Goal: Task Accomplishment & Management: Manage account settings

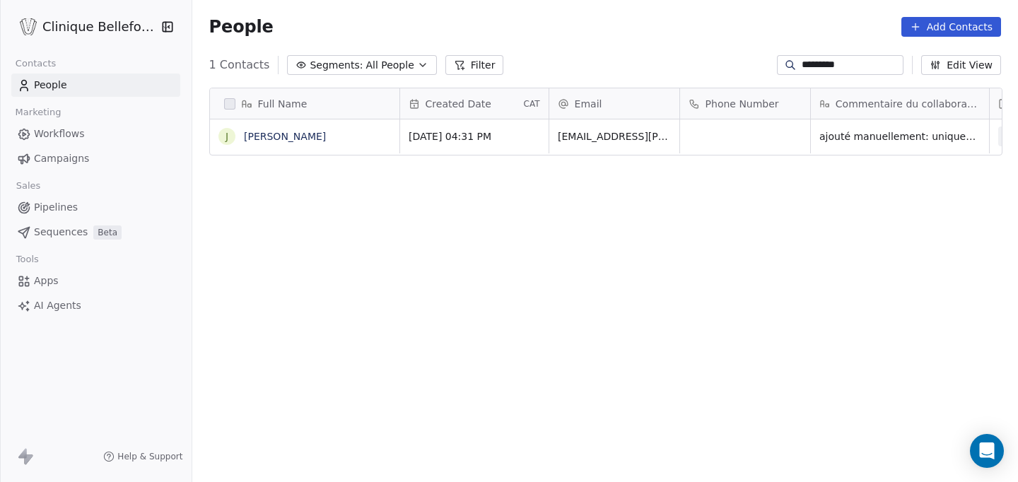
scroll to position [424, 827]
drag, startPoint x: 856, startPoint y: 64, endPoint x: 692, endPoint y: 74, distance: 164.4
click at [692, 74] on div "1 Contacts Segments: All People Filter ********* Edit View" at bounding box center [605, 65] width 826 height 23
type input "*"
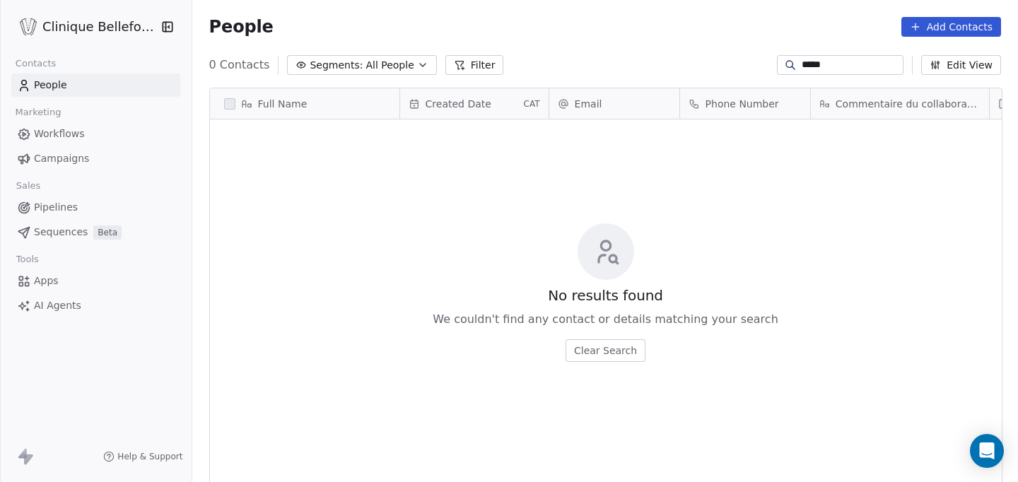
type input "*****"
click at [965, 17] on button "Add Contacts" at bounding box center [952, 27] width 100 height 20
click at [917, 62] on span "Create new contact" at bounding box center [955, 57] width 97 height 15
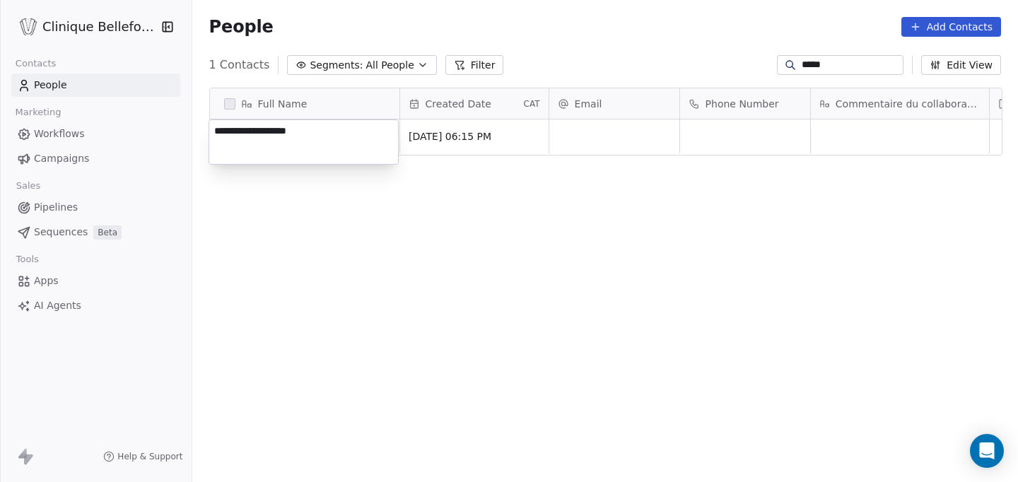
type textarea "**********"
click at [566, 148] on html "**********" at bounding box center [509, 241] width 1018 height 482
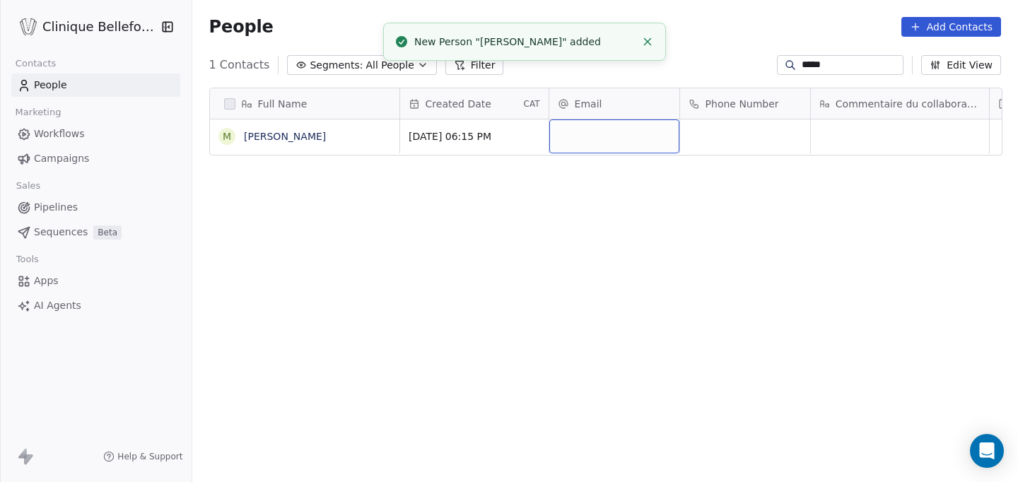
click at [605, 144] on div "grid" at bounding box center [614, 137] width 130 height 34
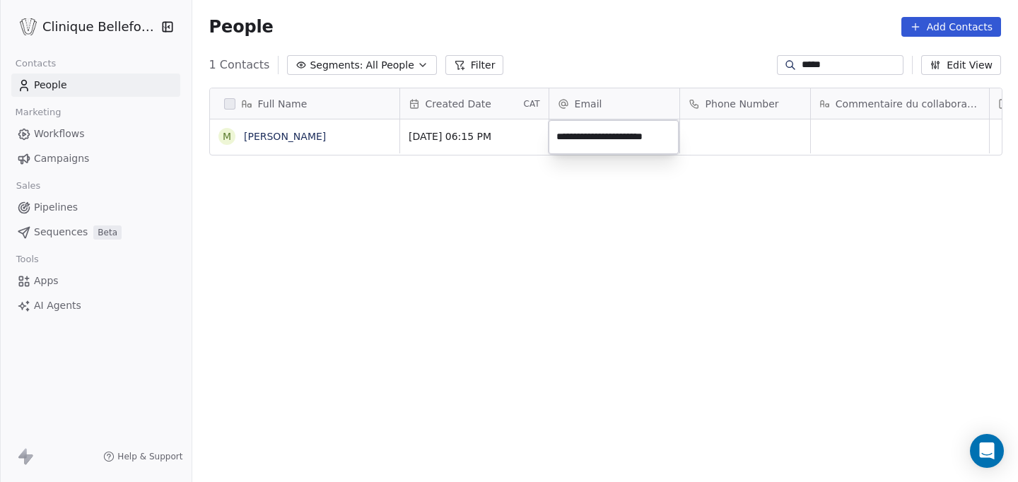
type input "**********"
click at [783, 141] on html "Clinique Bellefontaine Contacts People Marketing Workflows Campaigns Sales Pipe…" at bounding box center [509, 241] width 1018 height 482
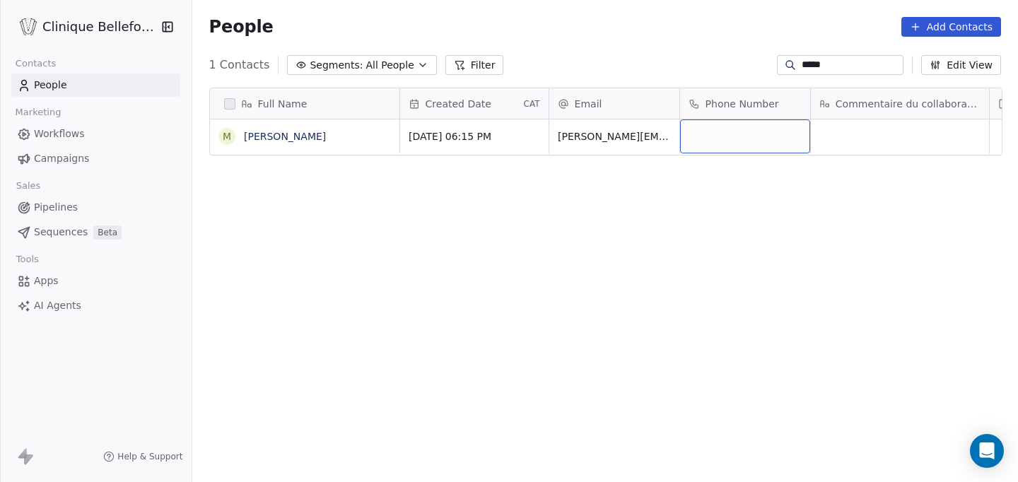
click at [783, 141] on div "grid" at bounding box center [745, 137] width 130 height 34
click at [953, 129] on html "Clinique Bellefontaine Contacts People Marketing Workflows Campaigns Sales Pipe…" at bounding box center [509, 241] width 1018 height 482
click at [953, 129] on div "grid" at bounding box center [900, 137] width 178 height 34
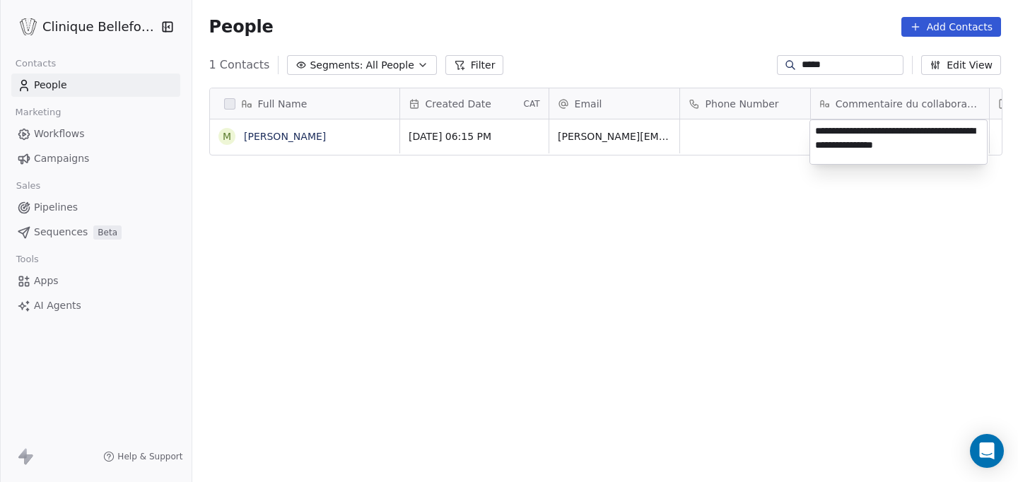
type textarea "**********"
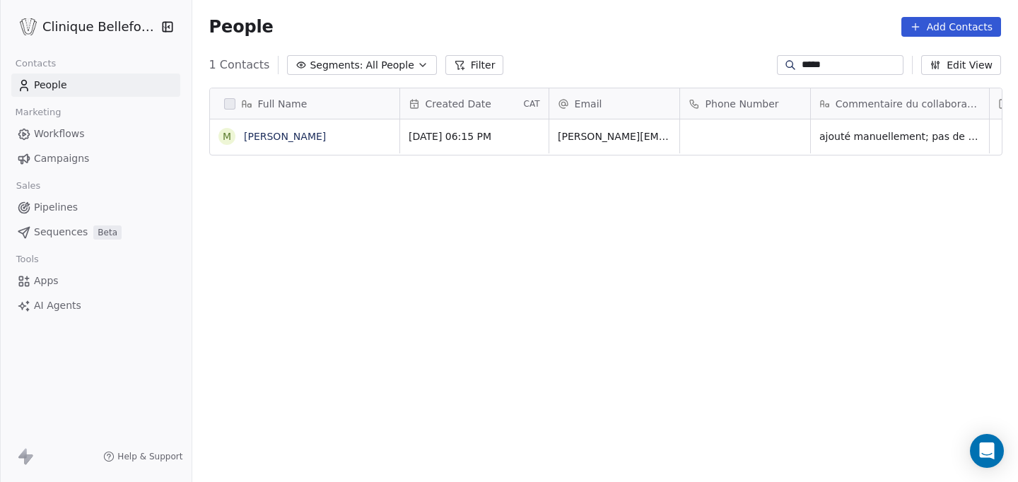
click at [914, 303] on html "Clinique Bellefontaine Contacts People Marketing Workflows Campaigns Sales Pipe…" at bounding box center [509, 241] width 1018 height 482
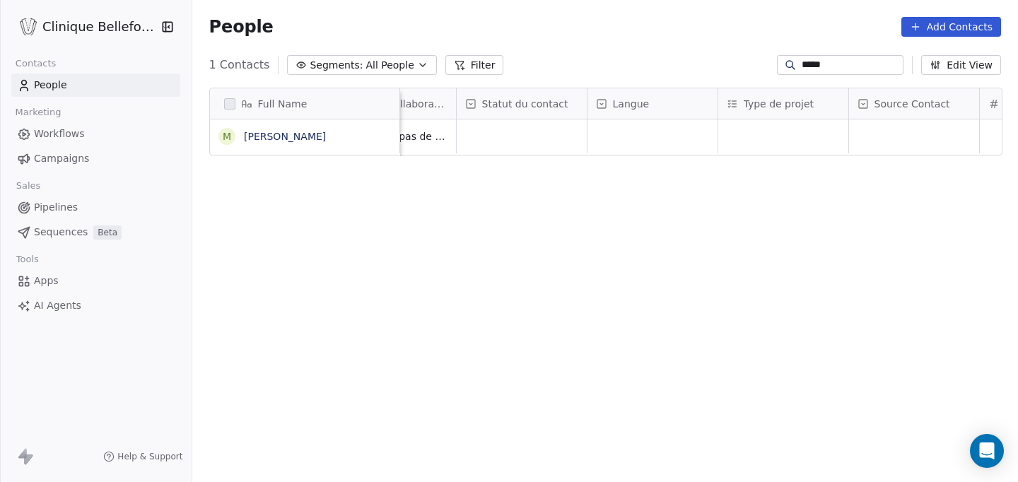
scroll to position [0, 535]
click at [606, 139] on div "grid" at bounding box center [651, 137] width 130 height 34
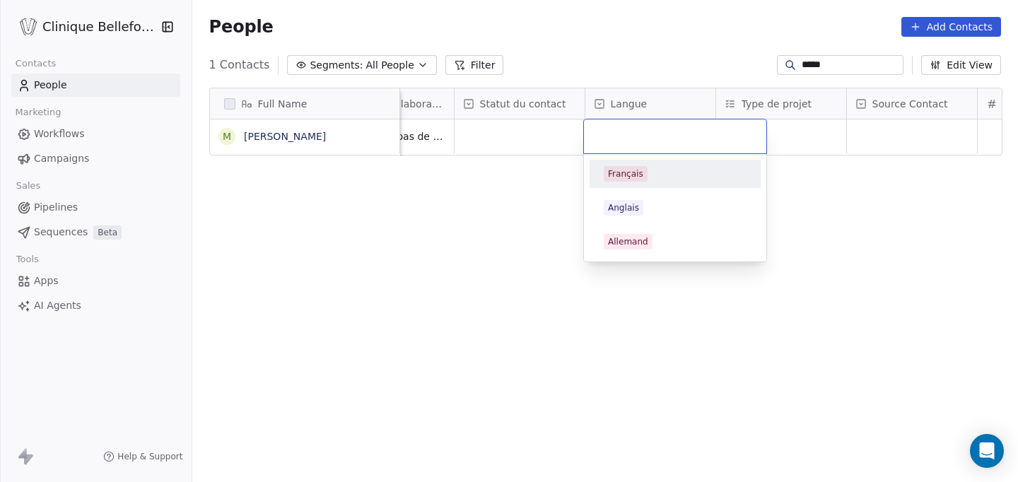
click at [610, 174] on div "Français" at bounding box center [625, 174] width 35 height 13
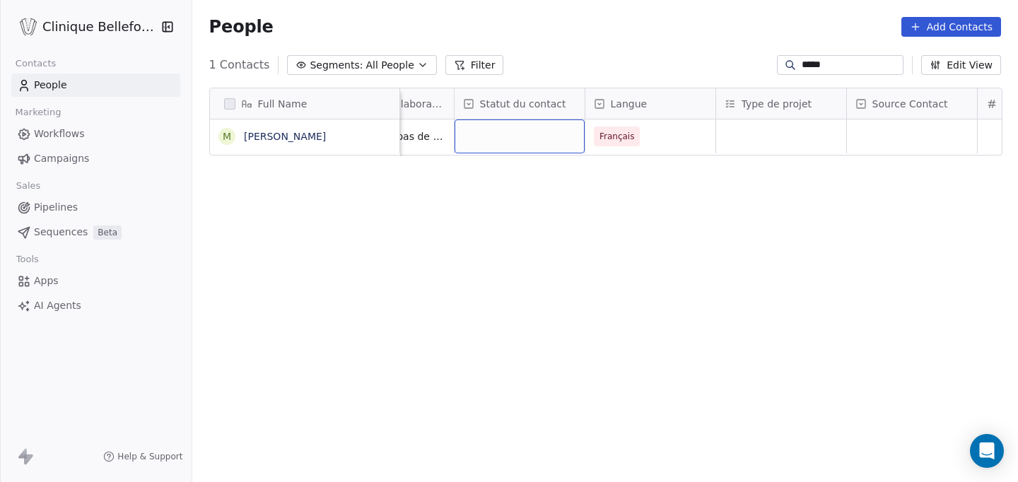
click at [530, 141] on div "grid" at bounding box center [520, 137] width 130 height 34
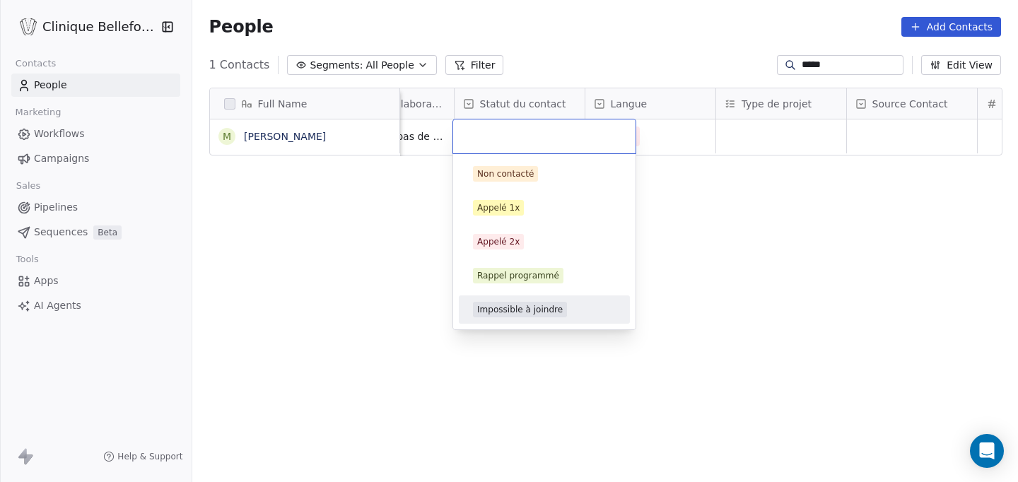
click at [510, 315] on div "Impossible à joindre" at bounding box center [520, 309] width 86 height 13
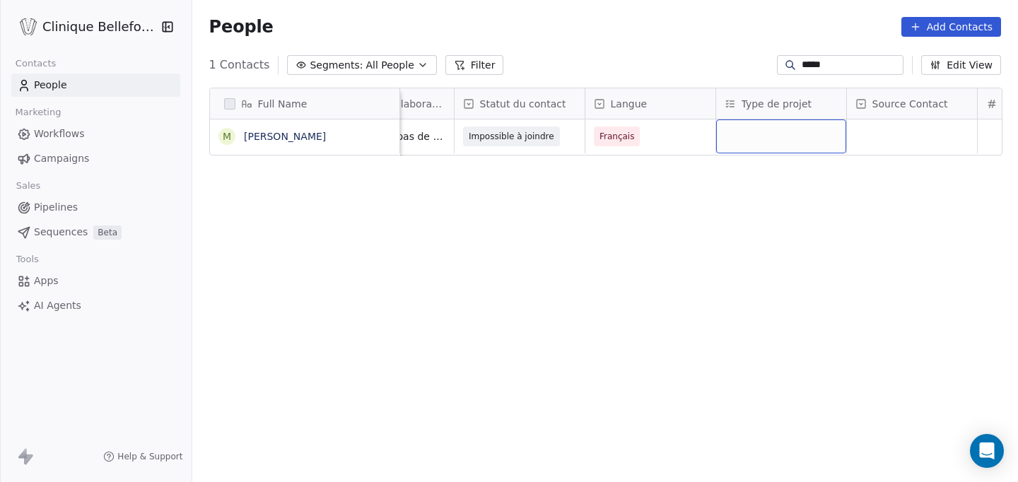
click at [796, 127] on div "grid" at bounding box center [781, 137] width 130 height 34
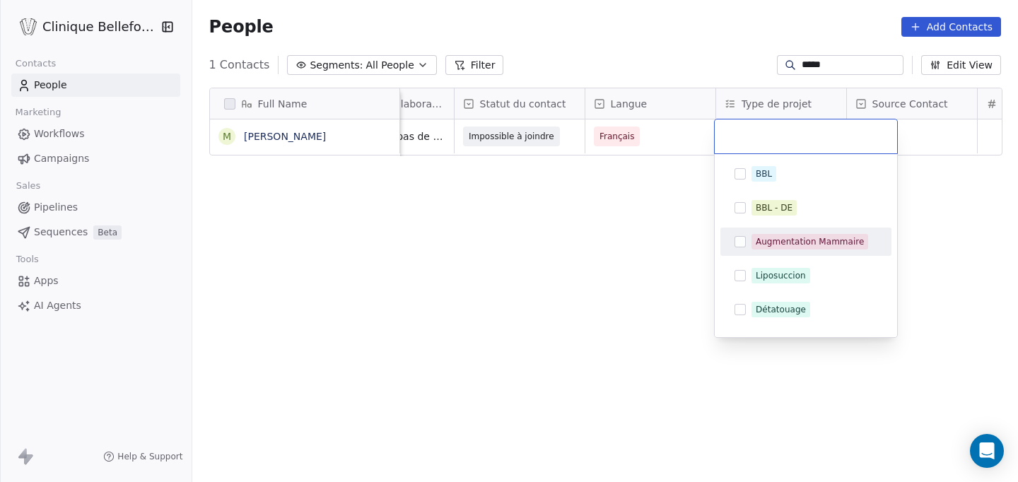
click at [775, 245] on div "Augmentation Mammaire" at bounding box center [810, 241] width 108 height 13
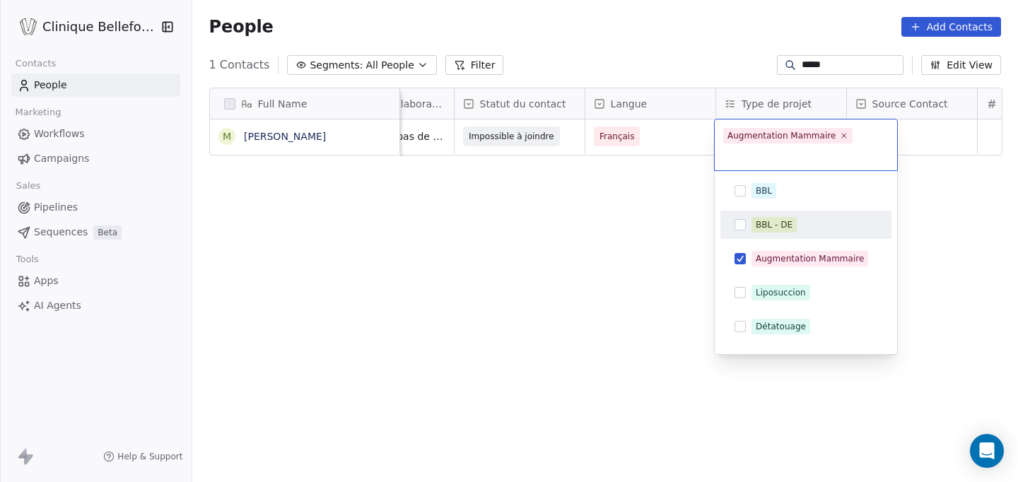
click at [953, 177] on html "Clinique Bellefontaine Contacts People Marketing Workflows Campaigns Sales Pipe…" at bounding box center [509, 241] width 1018 height 482
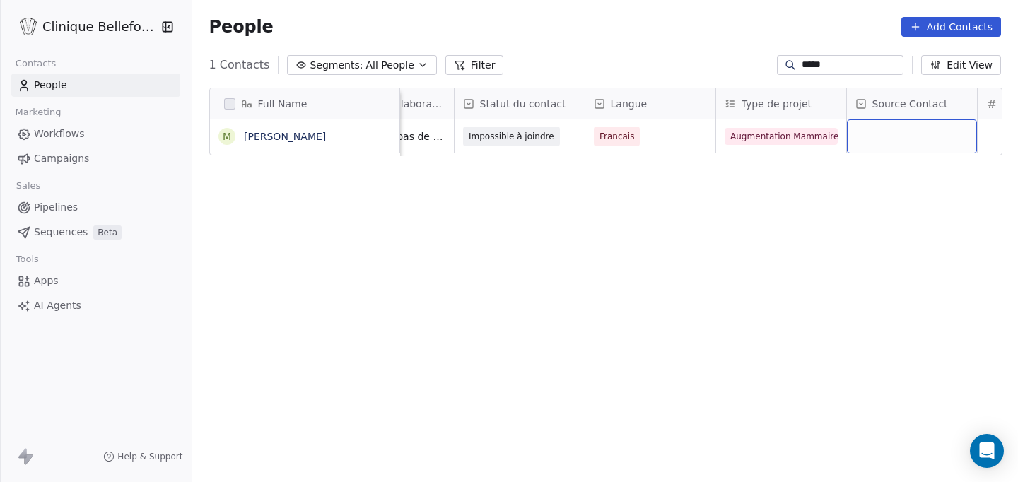
click at [939, 142] on div "grid" at bounding box center [912, 137] width 130 height 34
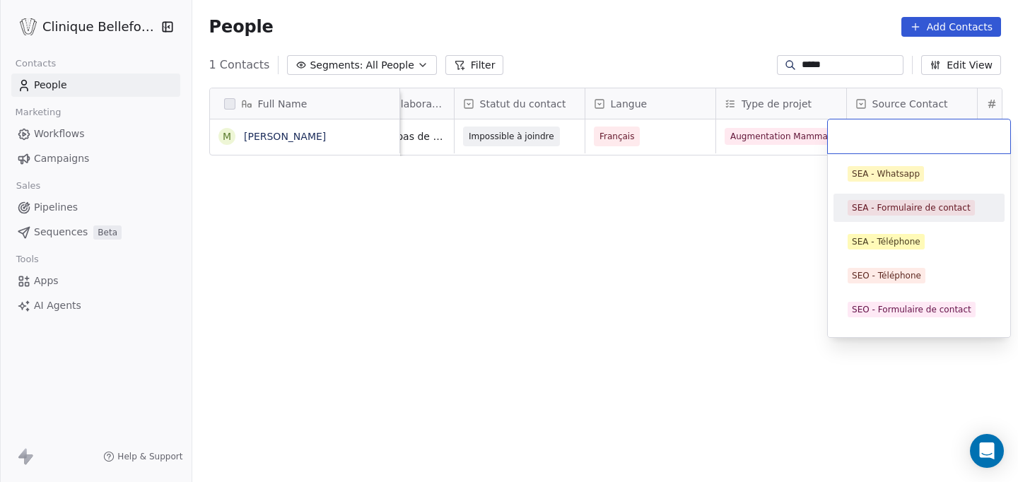
click at [894, 207] on div "SEA - Formulaire de contact" at bounding box center [911, 208] width 119 height 13
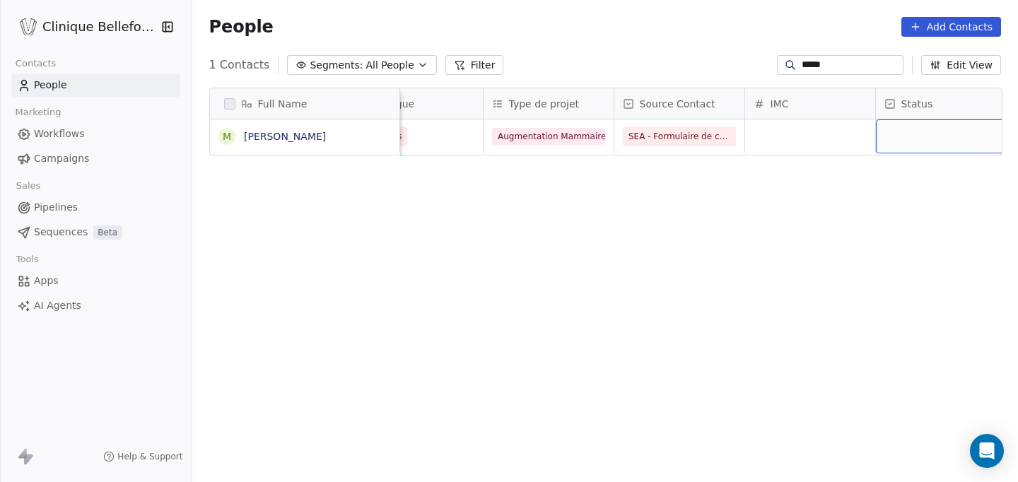
scroll to position [0, 773]
click at [925, 136] on div "grid" at bounding box center [936, 137] width 130 height 34
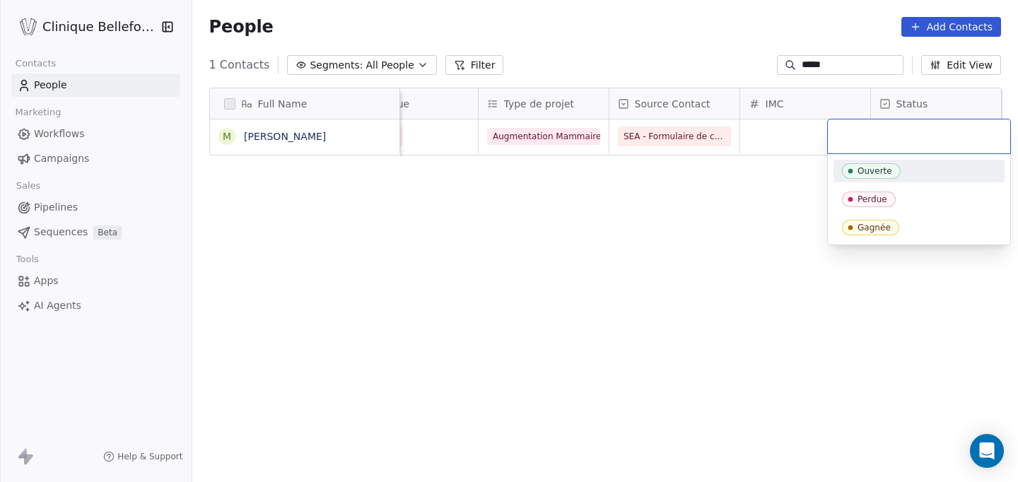
click at [824, 187] on html "Clinique Bellefontaine Contacts People Marketing Workflows Campaigns Sales Pipe…" at bounding box center [509, 241] width 1018 height 482
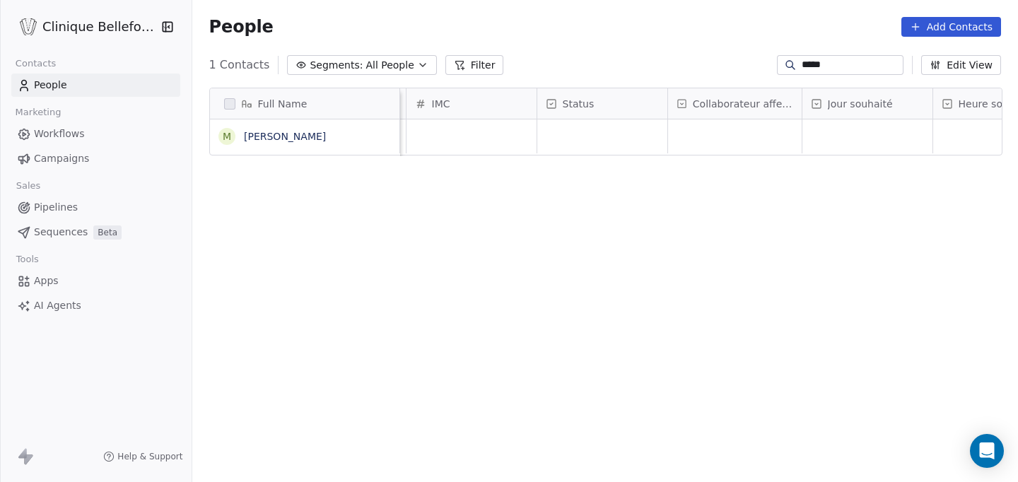
scroll to position [0, 1126]
click at [722, 135] on div "grid" at bounding box center [715, 137] width 134 height 34
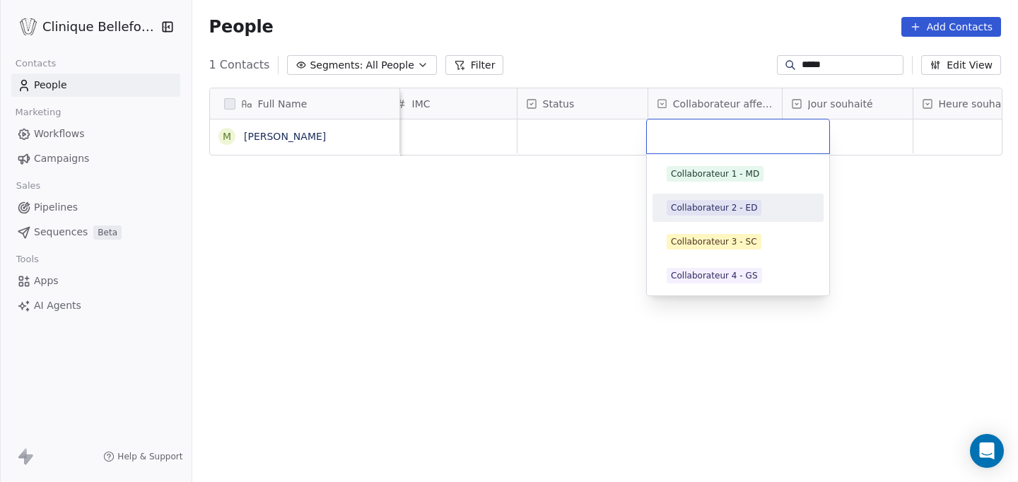
click at [732, 208] on div "Collaborateur 2 - ED" at bounding box center [714, 208] width 86 height 13
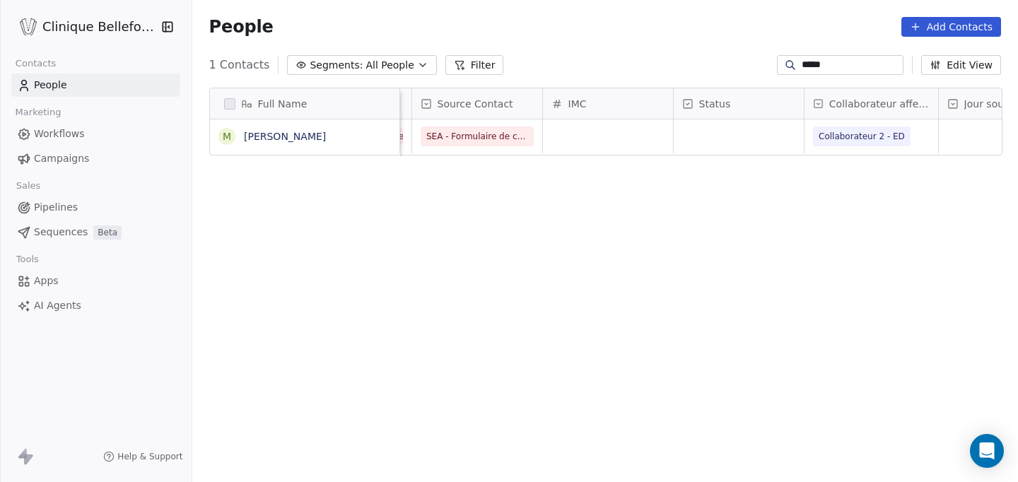
scroll to position [0, 931]
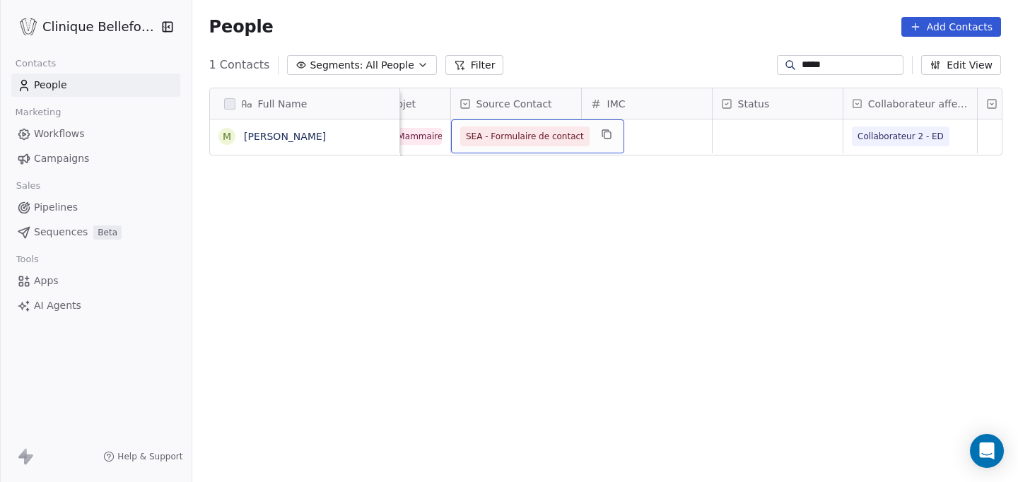
click at [579, 137] on span "SEA - Formulaire de contact" at bounding box center [524, 137] width 129 height 20
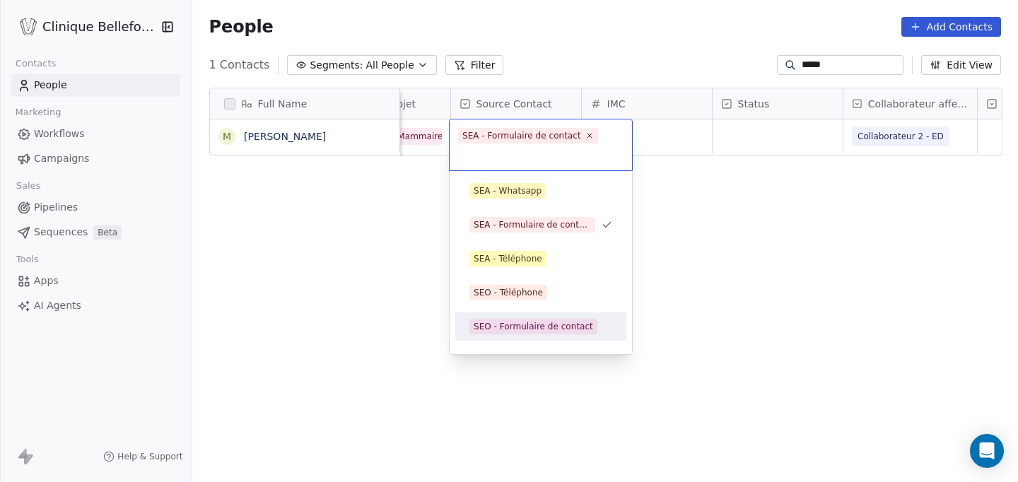
click at [547, 326] on div "SEO - Formulaire de contact" at bounding box center [534, 326] width 120 height 13
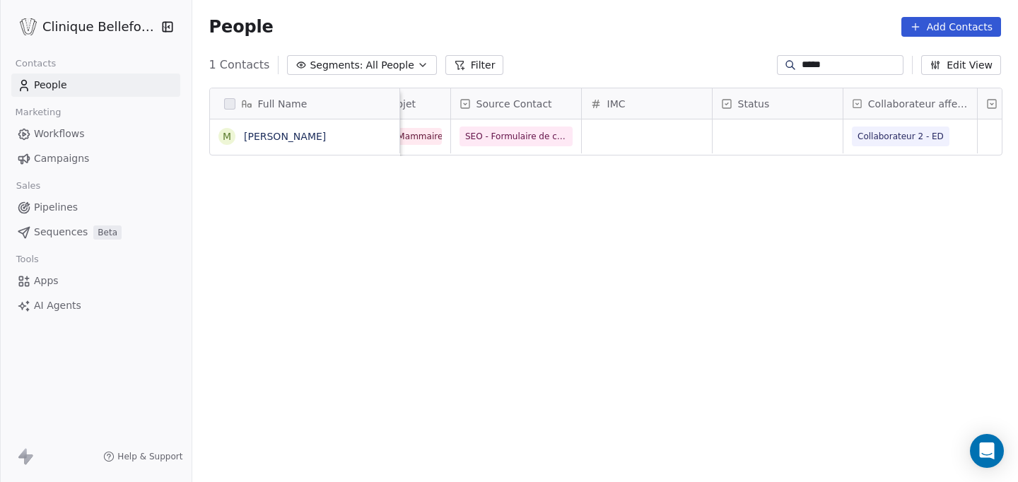
click at [539, 187] on div "Full Name M [PERSON_NAME] Commentaire du collaborateur Statut du contact Langue…" at bounding box center [605, 288] width 826 height 424
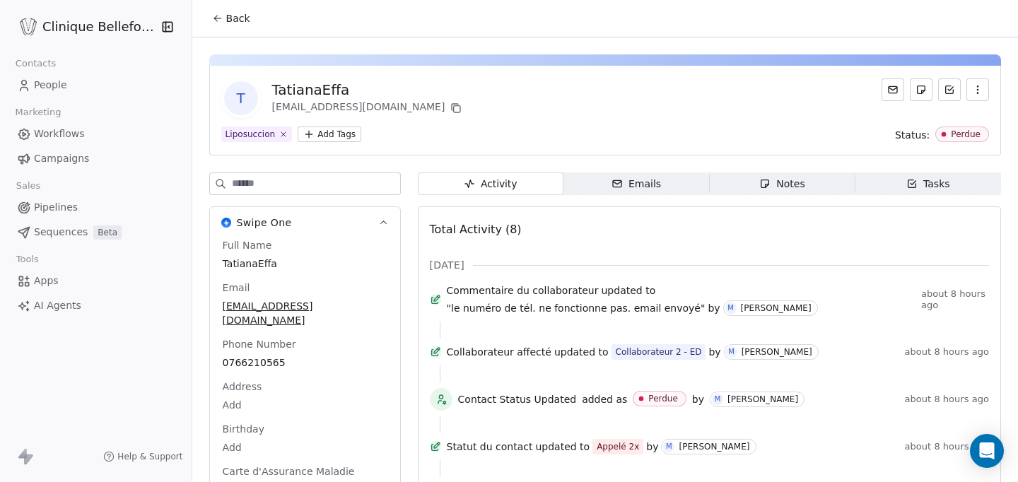
click at [219, 15] on icon at bounding box center [217, 18] width 11 height 11
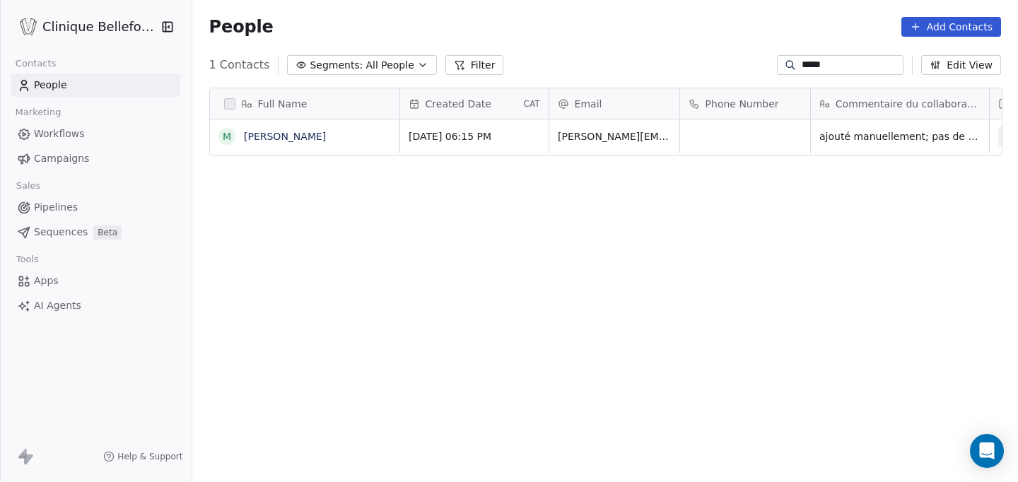
scroll to position [424, 827]
drag, startPoint x: 847, startPoint y: 66, endPoint x: 741, endPoint y: 64, distance: 106.1
click at [741, 64] on div "1 Contacts Segments: All People Filter ***** Edit View" at bounding box center [605, 65] width 826 height 23
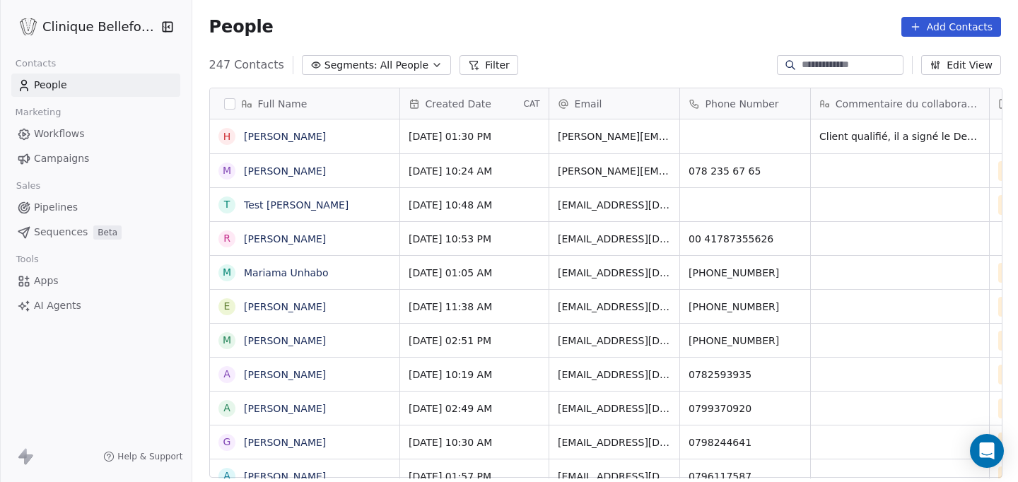
click at [822, 66] on input at bounding box center [851, 65] width 99 height 14
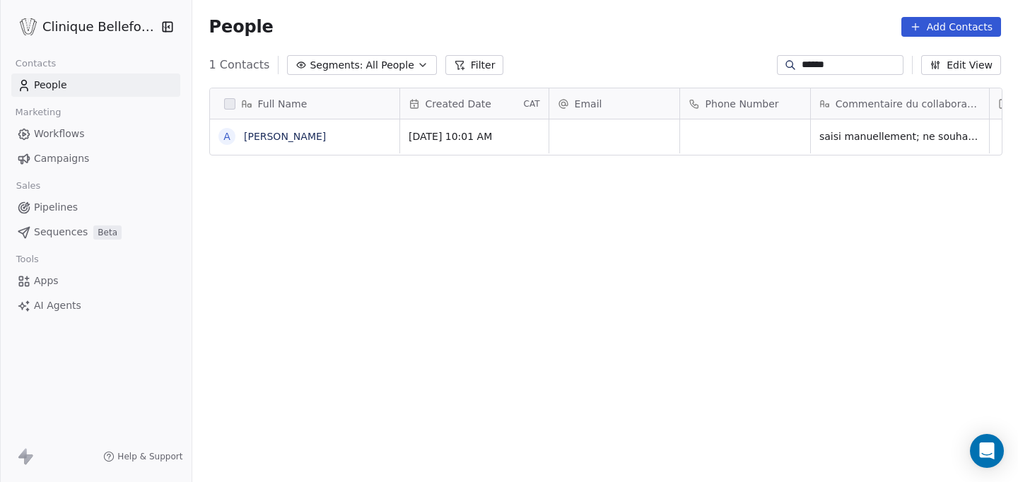
drag, startPoint x: 838, startPoint y: 65, endPoint x: 735, endPoint y: 40, distance: 105.6
click at [735, 40] on section "People Add Contacts 1 Contacts Segments: All People Filter ****** Edit View Tag…" at bounding box center [605, 241] width 826 height 482
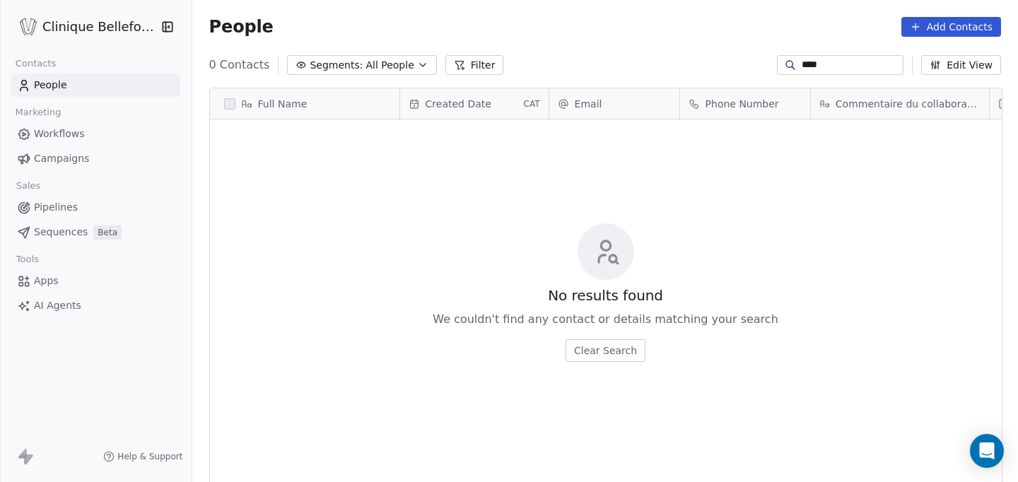
type input "****"
click at [969, 25] on button "Add Contacts" at bounding box center [952, 27] width 100 height 20
click at [923, 61] on span "Create new contact" at bounding box center [955, 57] width 97 height 15
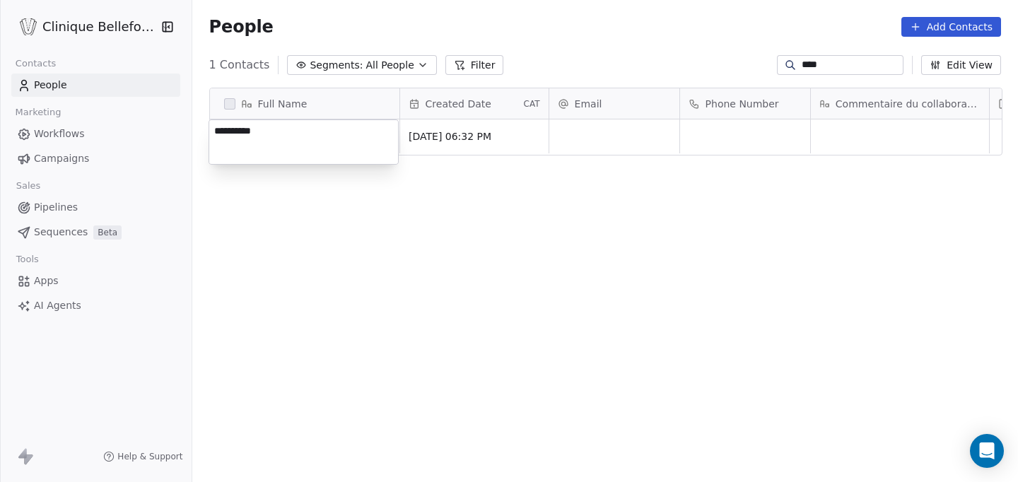
type textarea "**********"
click at [611, 146] on html "**********" at bounding box center [509, 241] width 1018 height 482
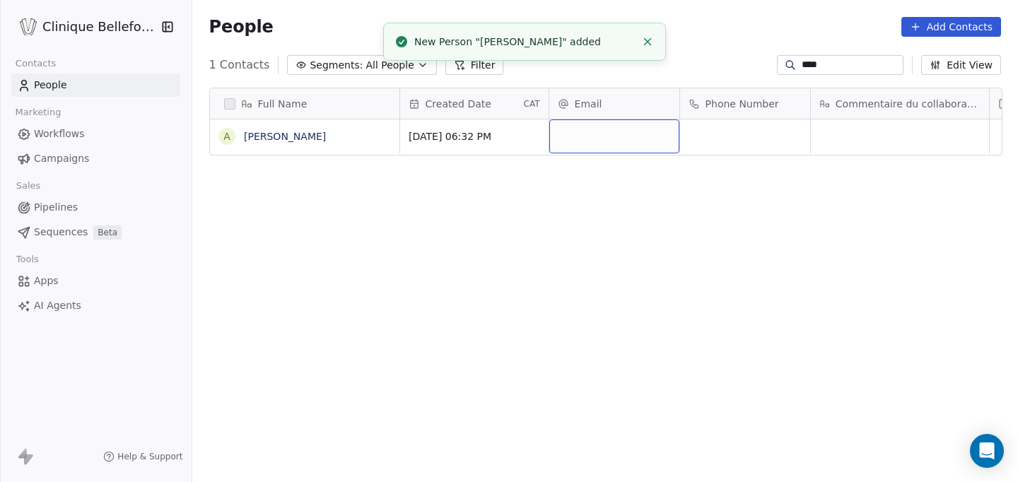
click at [610, 146] on div "grid" at bounding box center [614, 137] width 130 height 34
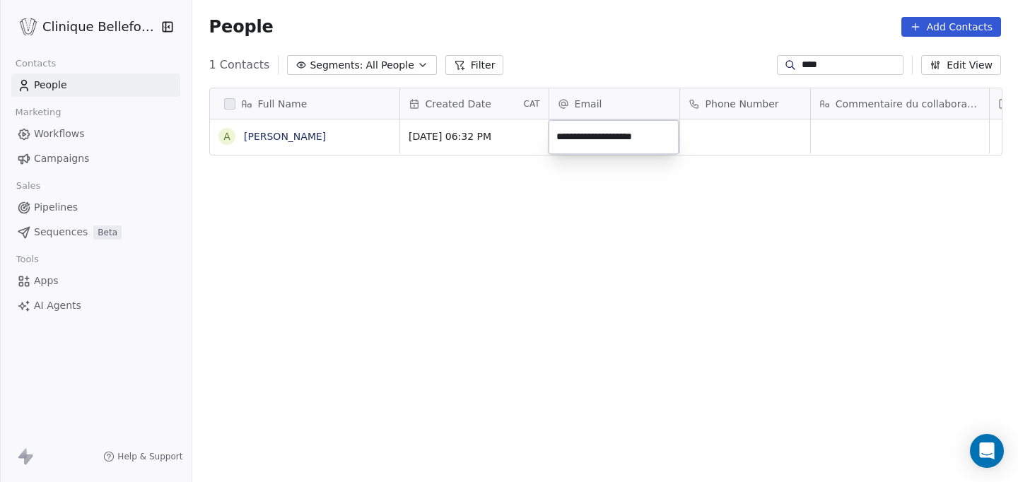
type input "**********"
click at [705, 143] on html "Clinique Bellefontaine Contacts People Marketing Workflows Campaigns Sales Pipe…" at bounding box center [509, 241] width 1018 height 482
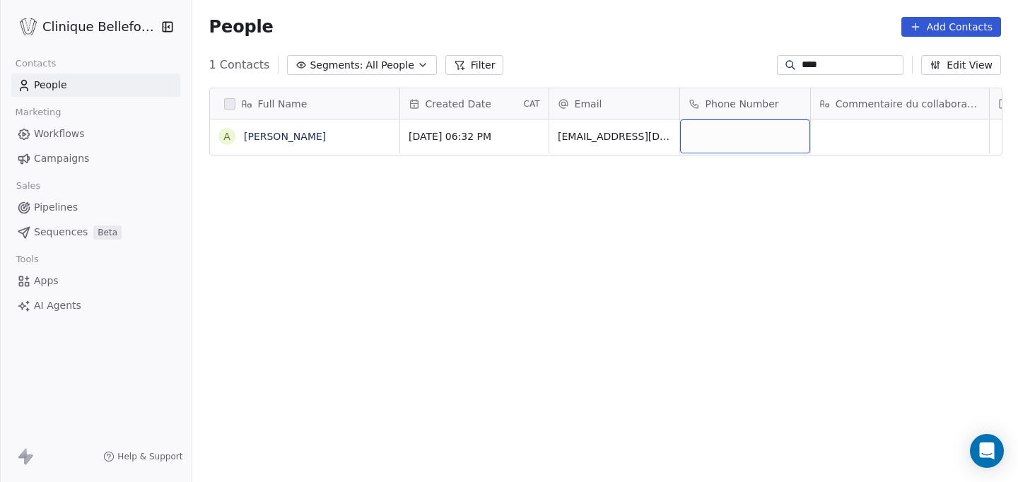
click at [705, 143] on div "grid" at bounding box center [745, 137] width 130 height 34
type input "**********"
click at [785, 194] on html "Clinique Bellefontaine Contacts People Marketing Workflows Campaigns Sales Pipe…" at bounding box center [509, 241] width 1018 height 482
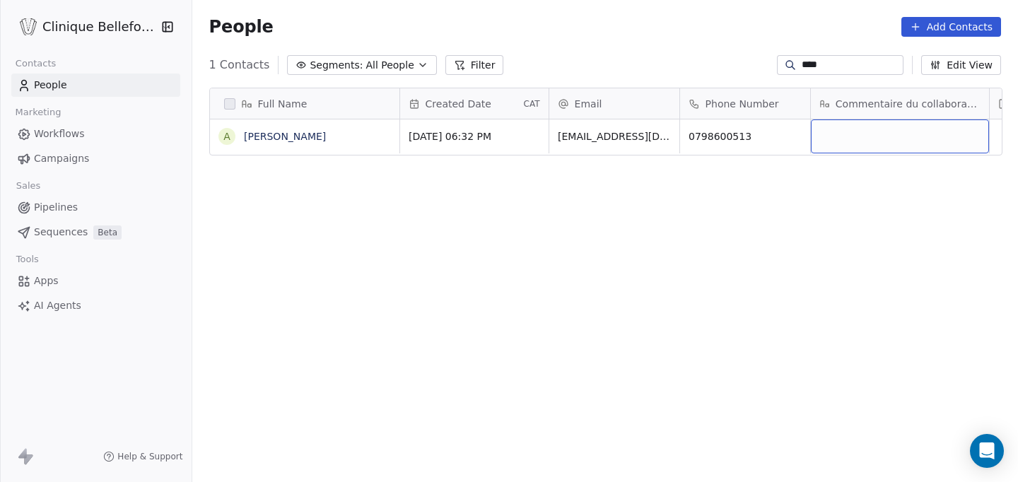
click at [845, 134] on div "grid" at bounding box center [900, 137] width 178 height 34
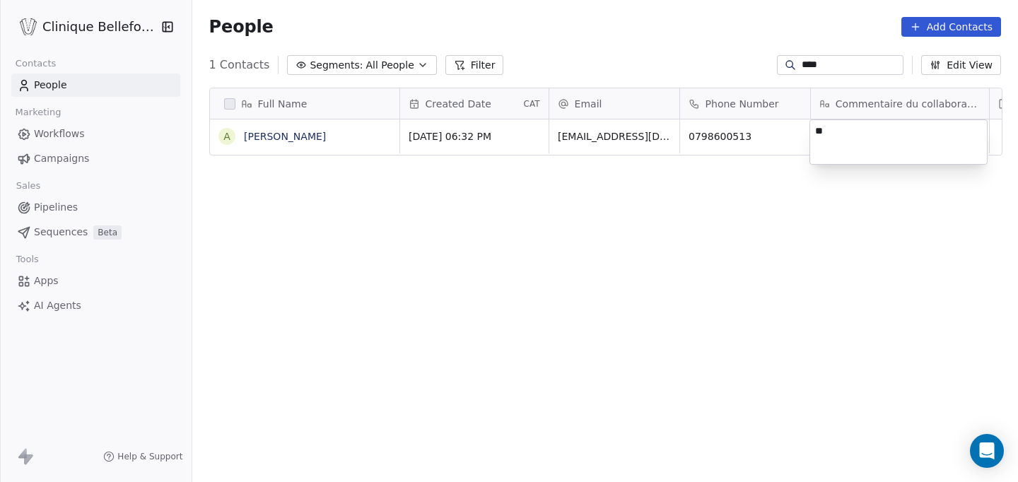
type textarea "*"
type textarea "**********"
click at [873, 164] on div "**********" at bounding box center [899, 142] width 178 height 45
click at [892, 238] on html "Clinique Bellefontaine Contacts People Marketing Workflows Campaigns Sales Pipe…" at bounding box center [509, 241] width 1018 height 482
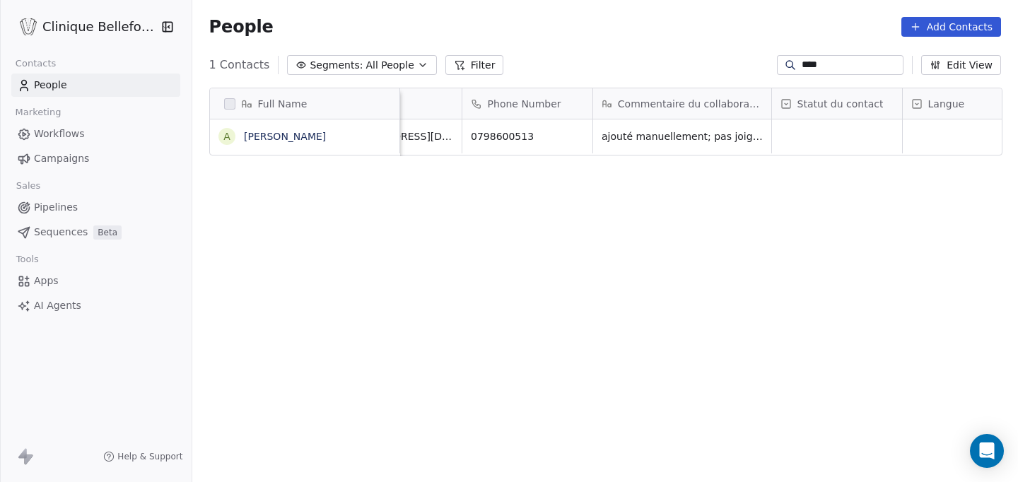
scroll to position [0, 231]
click at [801, 144] on div "grid" at bounding box center [824, 137] width 130 height 34
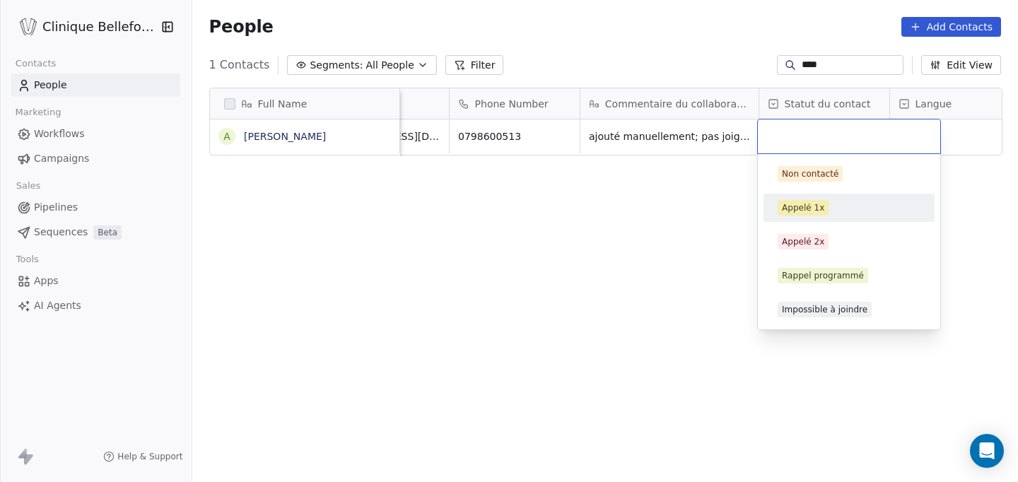
click at [791, 214] on div "Appelé 1x" at bounding box center [803, 208] width 42 height 13
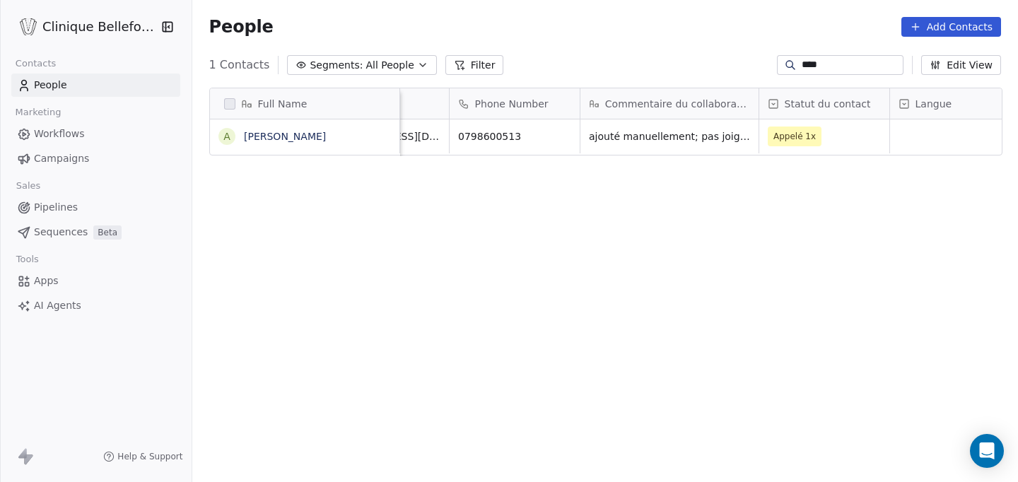
scroll to position [0, 250]
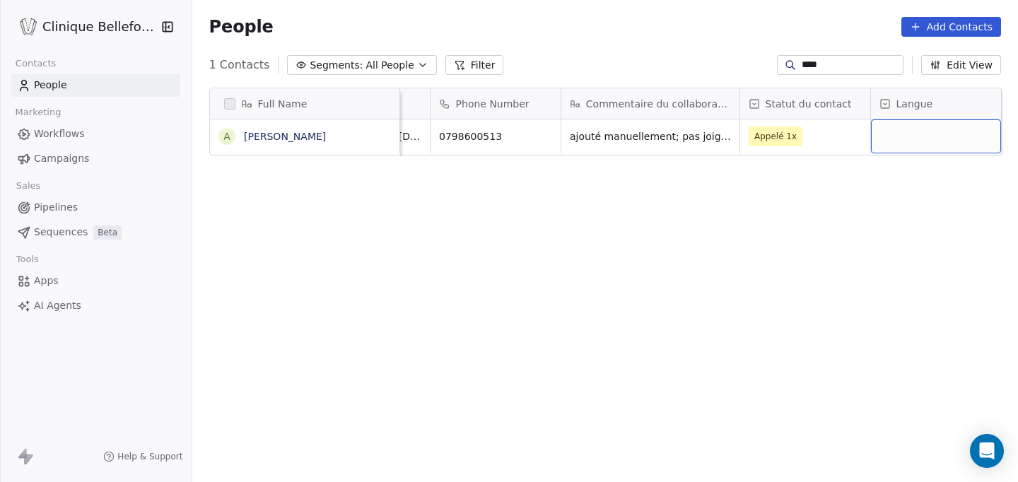
click at [895, 133] on div "grid" at bounding box center [936, 137] width 130 height 34
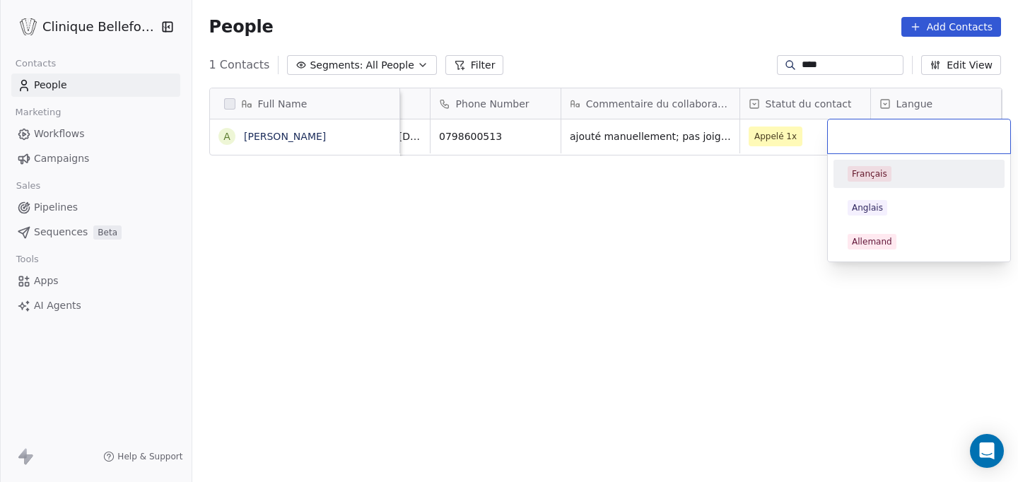
click at [874, 177] on div "Français" at bounding box center [869, 174] width 35 height 13
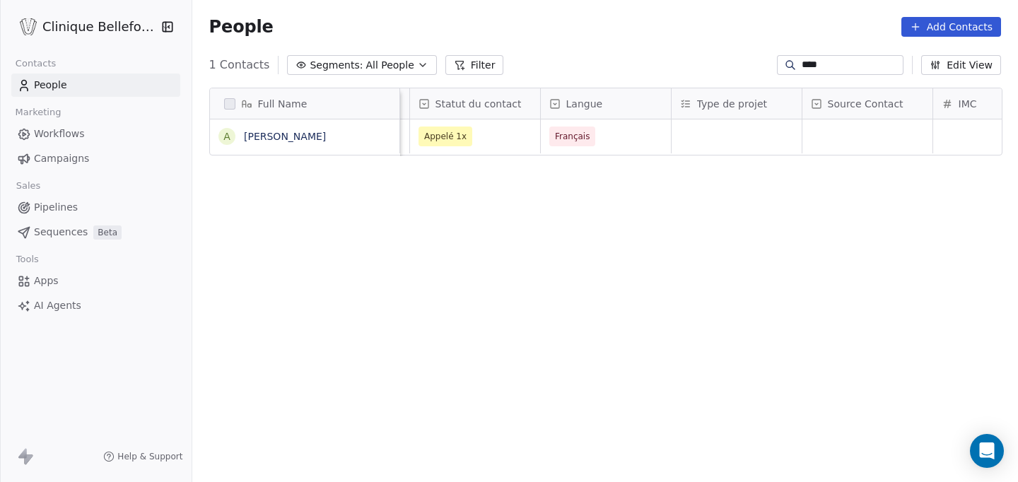
scroll to position [0, 596]
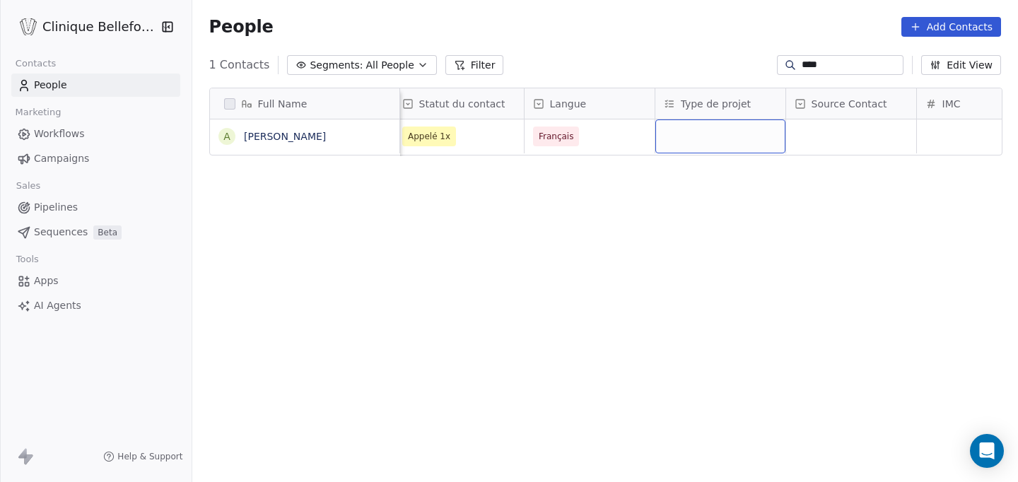
click at [728, 136] on div "grid" at bounding box center [721, 137] width 130 height 34
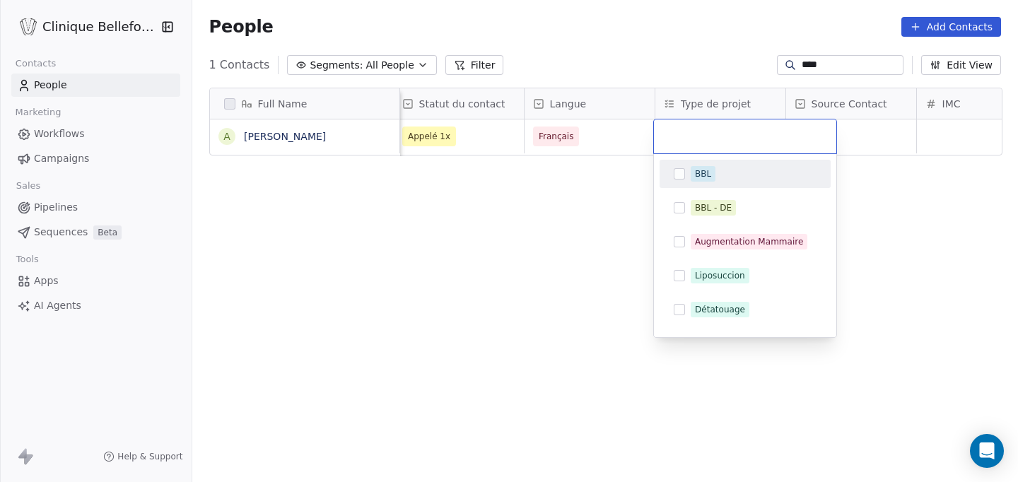
click at [677, 175] on button "Suggestions" at bounding box center [679, 173] width 11 height 11
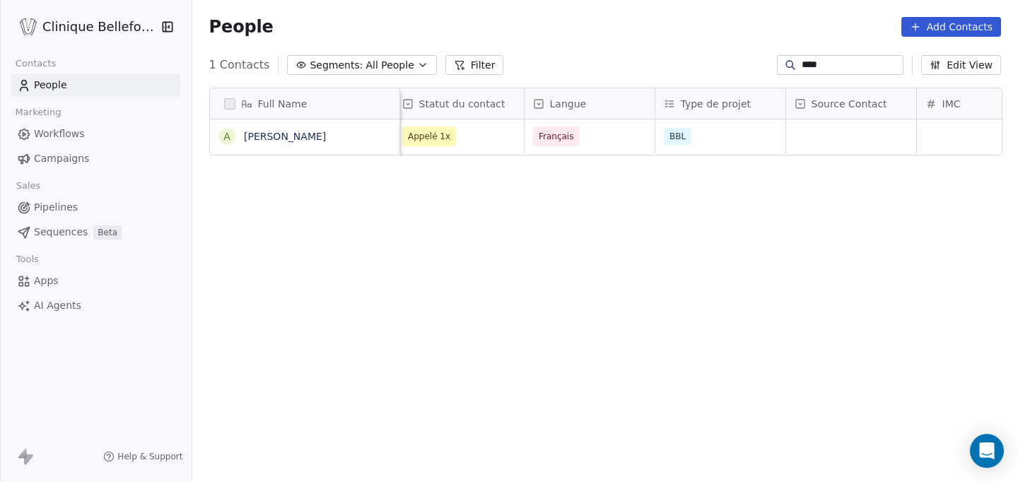
click at [888, 127] on html "Clinique Bellefontaine Contacts People Marketing Workflows Campaigns Sales Pipe…" at bounding box center [509, 241] width 1018 height 482
click at [882, 127] on div "grid" at bounding box center [851, 137] width 130 height 34
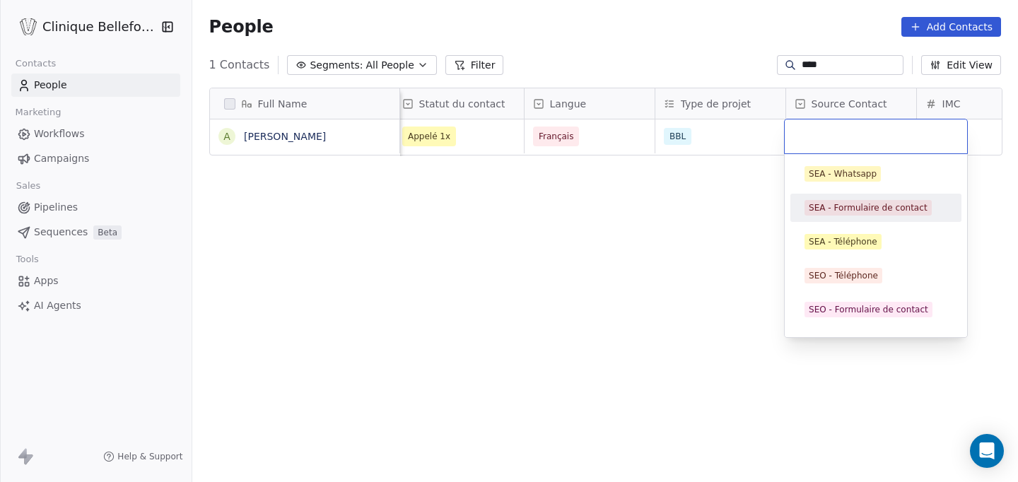
click at [863, 213] on div "SEA - Formulaire de contact" at bounding box center [868, 208] width 119 height 13
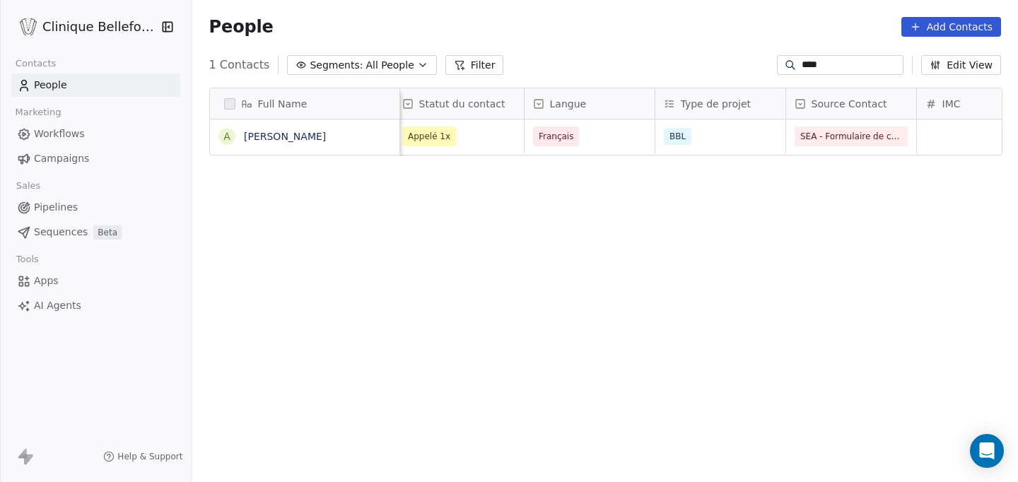
scroll to position [0, 642]
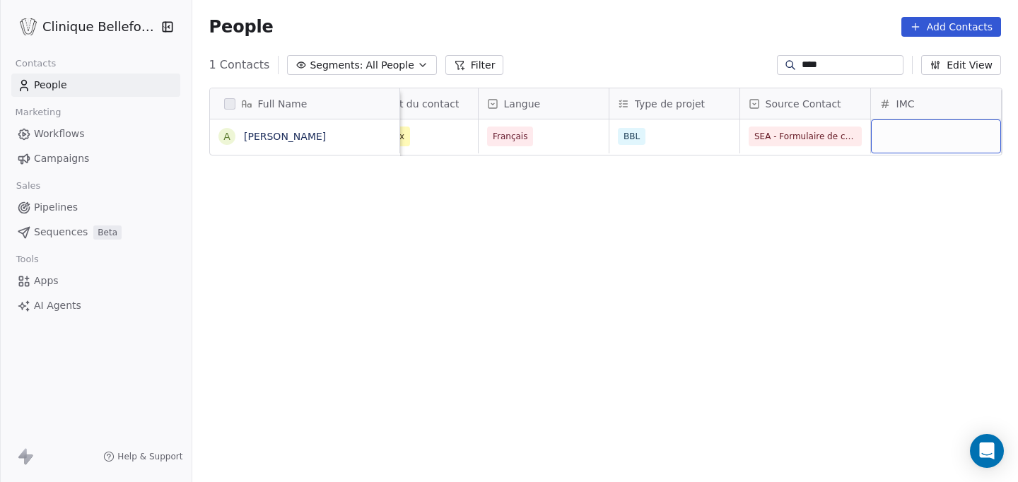
click at [961, 140] on div "grid" at bounding box center [936, 137] width 130 height 34
click at [790, 159] on html "Clinique Bellefontaine Contacts People Marketing Workflows Campaigns Sales Pipe…" at bounding box center [509, 241] width 1018 height 482
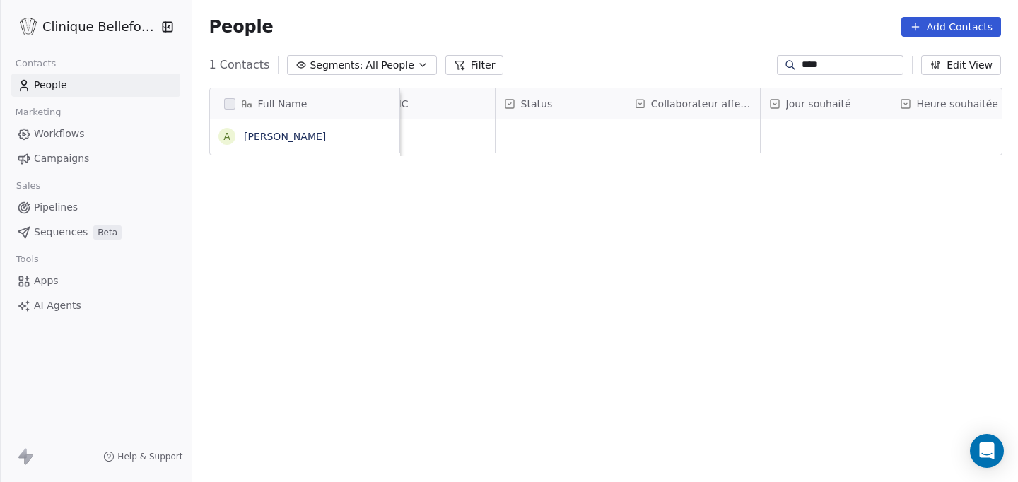
scroll to position [0, 1115]
click at [721, 132] on div "grid" at bounding box center [727, 137] width 134 height 34
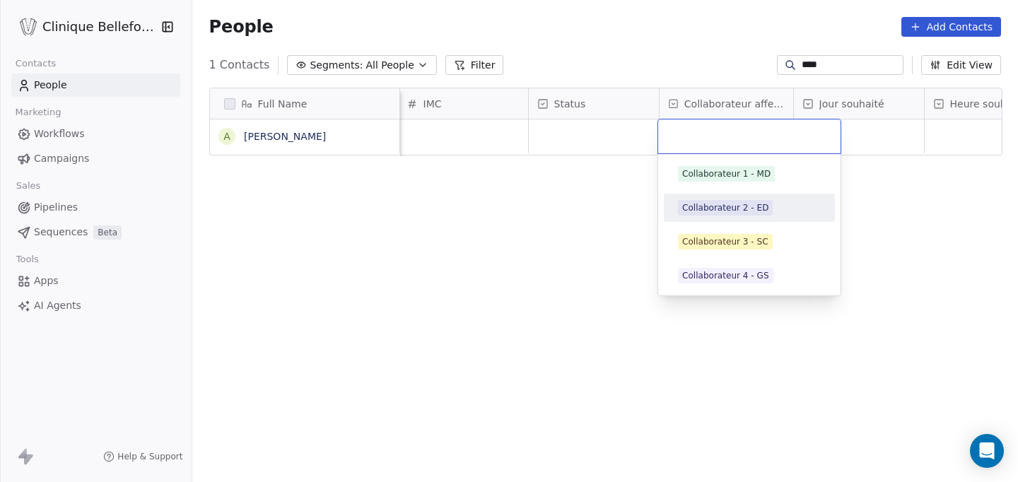
click at [747, 213] on div "Collaborateur 2 - ED" at bounding box center [725, 208] width 86 height 13
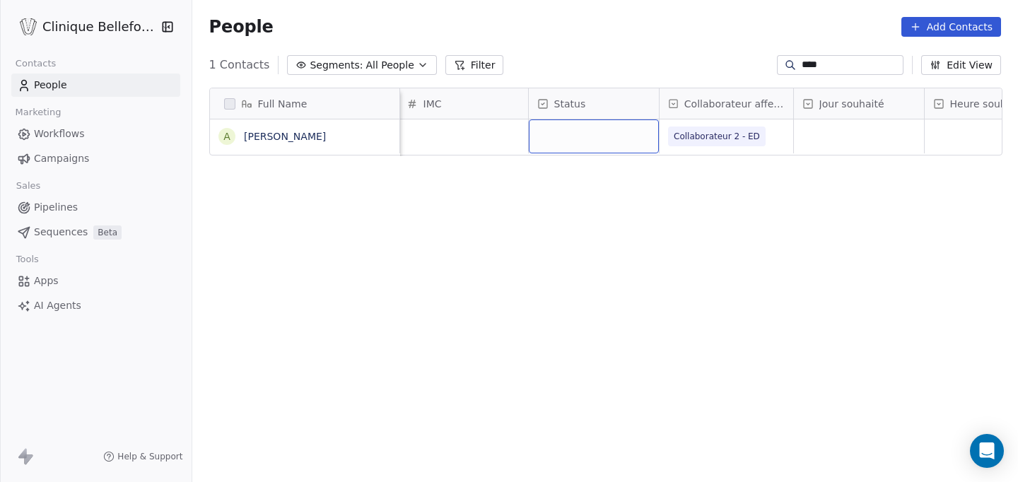
click at [571, 146] on div "grid" at bounding box center [594, 137] width 130 height 34
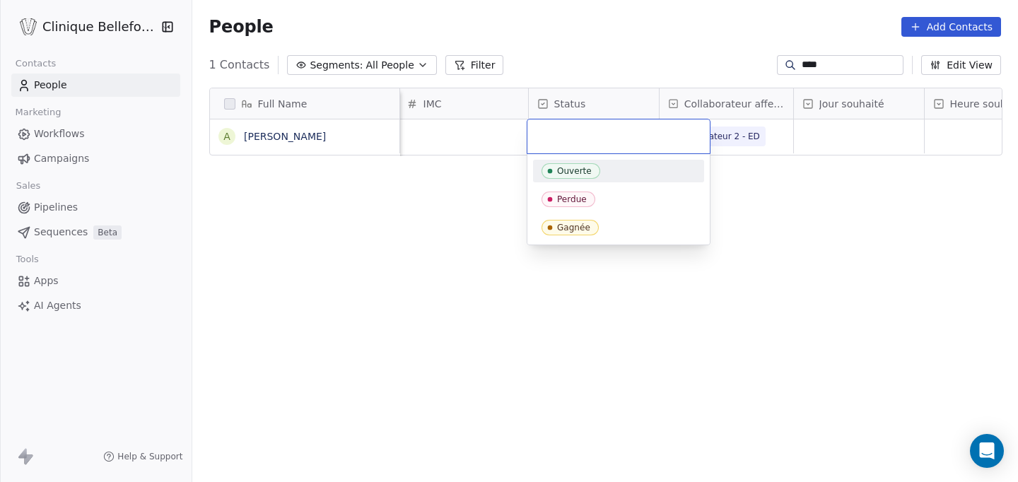
click at [577, 173] on div "Ouverte" at bounding box center [574, 171] width 35 height 10
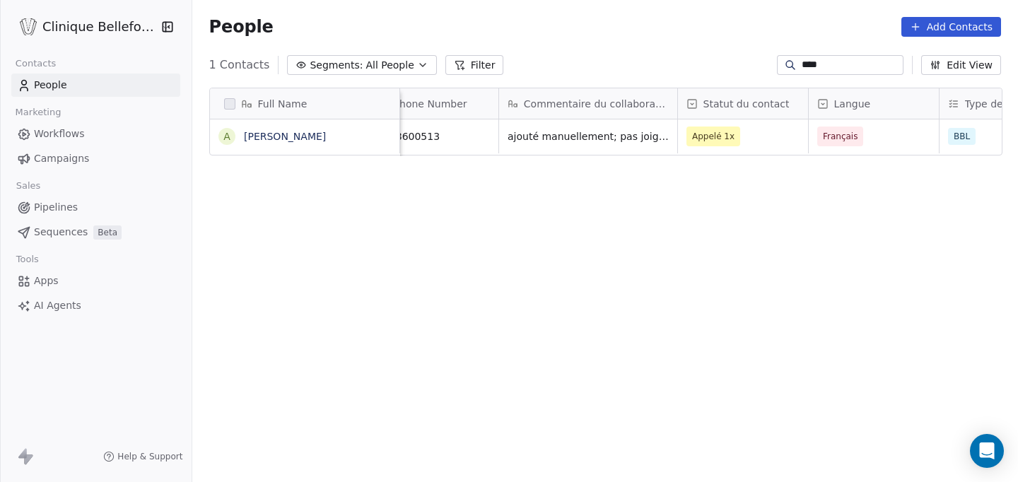
scroll to position [0, 0]
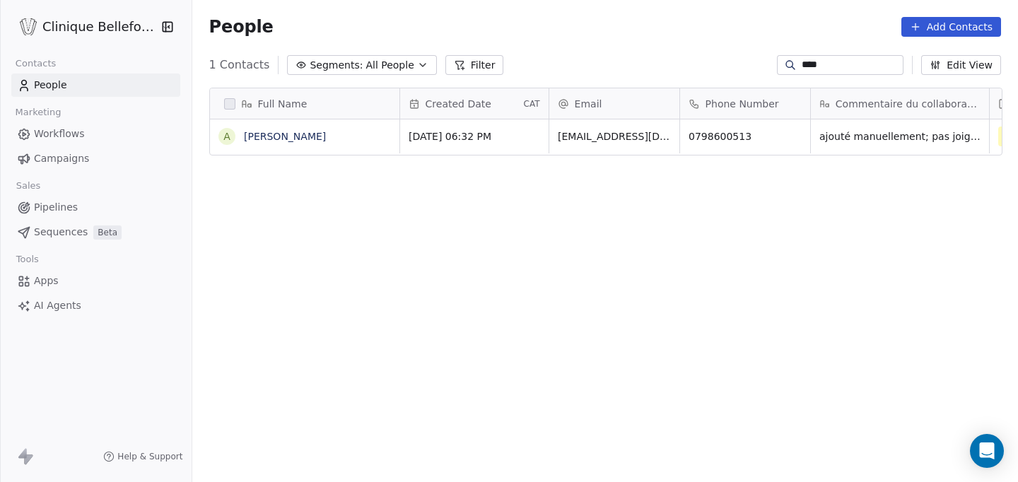
click at [362, 234] on div "Full Name A [PERSON_NAME] Created Date CAT Email Phone Number Commentaire du co…" at bounding box center [605, 288] width 826 height 424
click at [851, 136] on span "ajouté manuellement; pas joignable. combox msg laissé." at bounding box center [904, 140] width 168 height 28
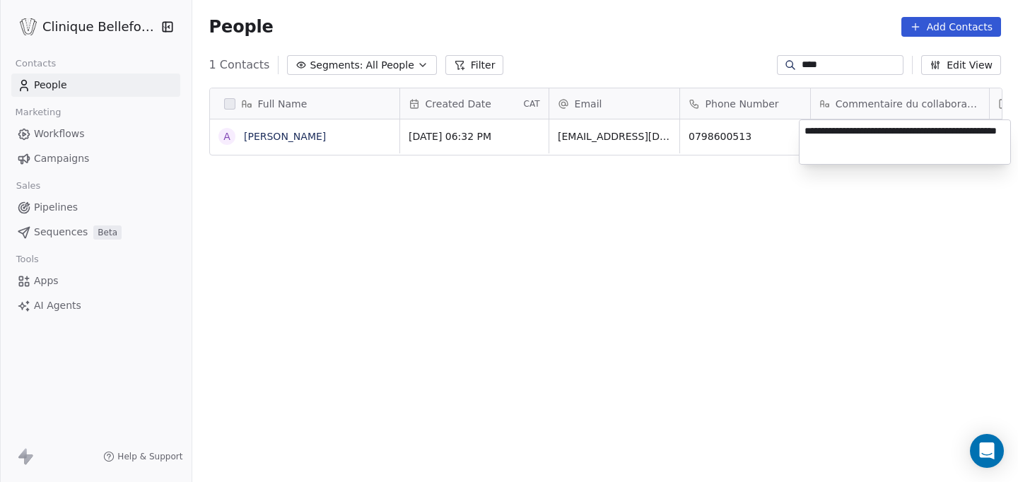
drag, startPoint x: 907, startPoint y: 131, endPoint x: 919, endPoint y: 164, distance: 35.3
click at [919, 164] on div "**********" at bounding box center [905, 142] width 212 height 45
type textarea "**********"
click at [904, 305] on html "**********" at bounding box center [509, 241] width 1018 height 482
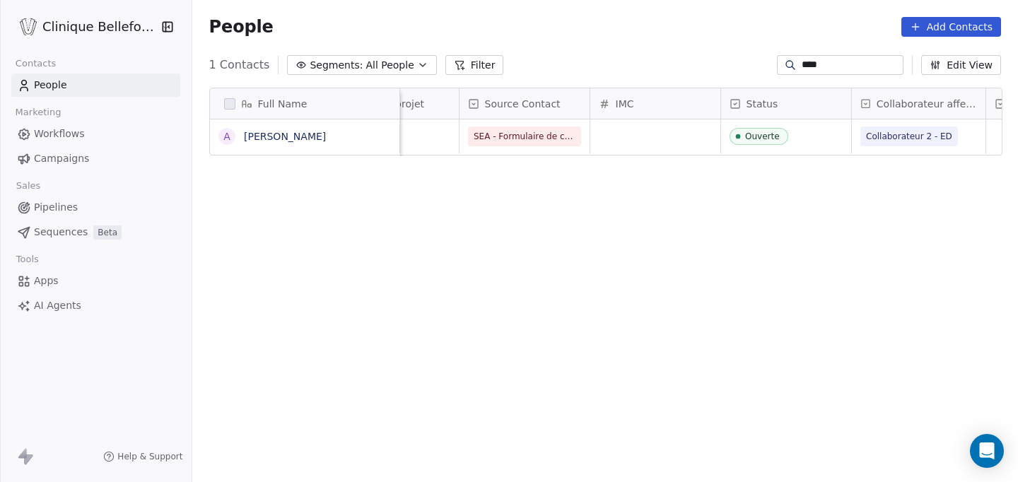
scroll to position [0, 924]
click at [789, 139] on span "Ouverte" at bounding box center [773, 137] width 86 height 18
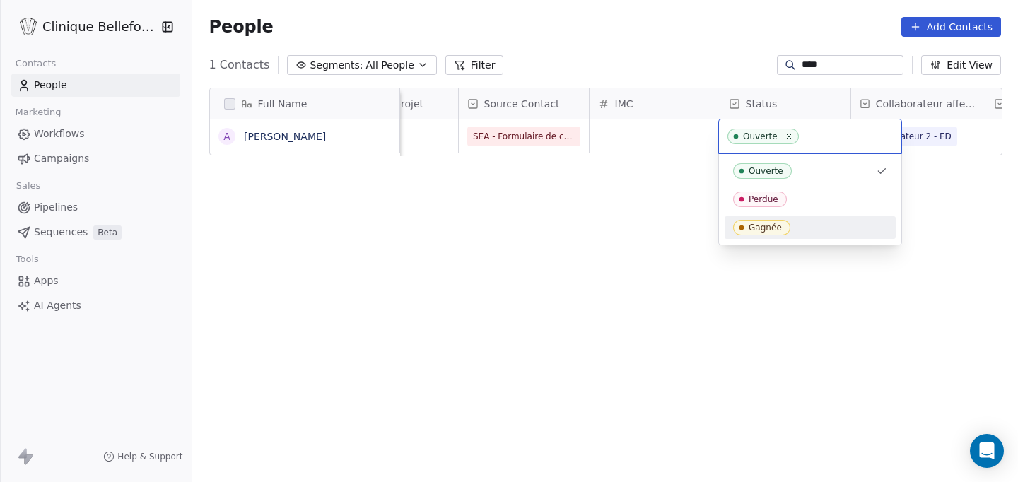
click at [759, 228] on div "Gagnée" at bounding box center [765, 228] width 33 height 10
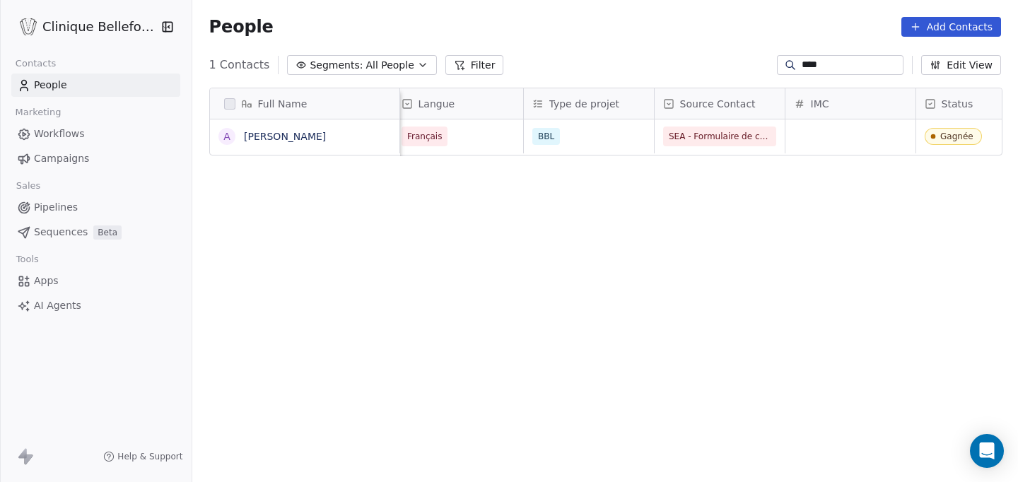
scroll to position [0, 0]
